Goal: Navigation & Orientation: Find specific page/section

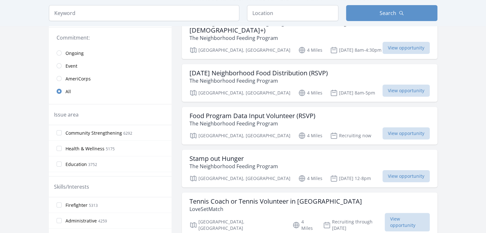
scroll to position [96, 0]
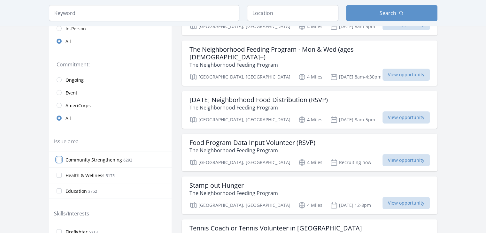
click at [57, 159] on input "Community Strengthening 6292" at bounding box center [59, 159] width 5 height 5
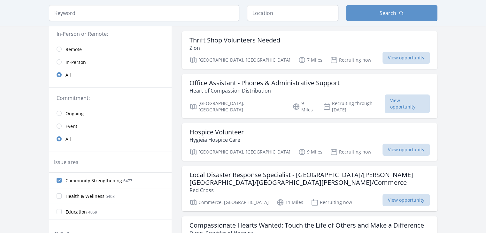
scroll to position [0, 0]
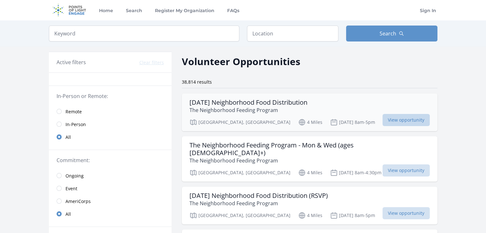
click at [382, 123] on span "View opportunity" at bounding box center [405, 120] width 47 height 12
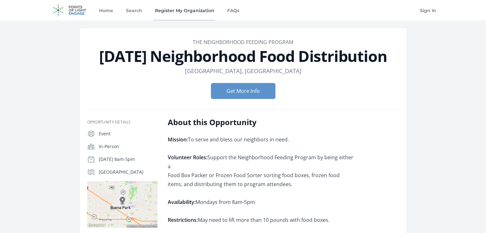
click at [184, 11] on link "Register My Organization" at bounding box center [184, 10] width 62 height 20
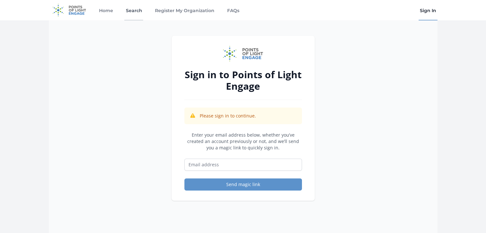
click at [134, 10] on link "Search" at bounding box center [133, 10] width 19 height 20
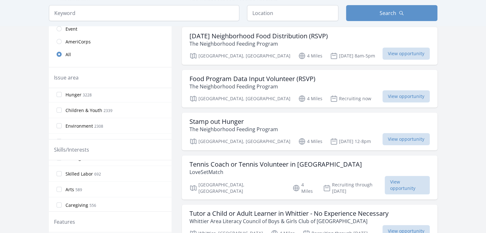
scroll to position [255, 0]
click at [61, 192] on input "Arts 589" at bounding box center [59, 194] width 5 height 5
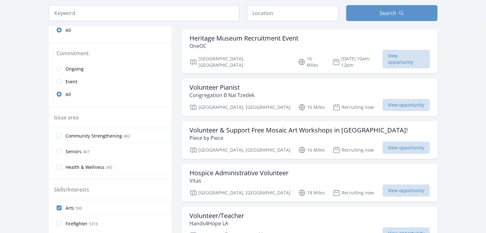
scroll to position [96, 0]
